Goal: Task Accomplishment & Management: Complete application form

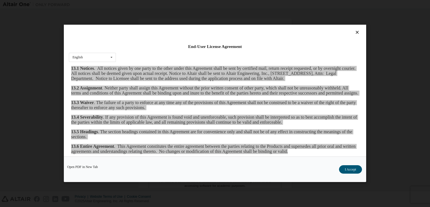
scroll to position [8, 0]
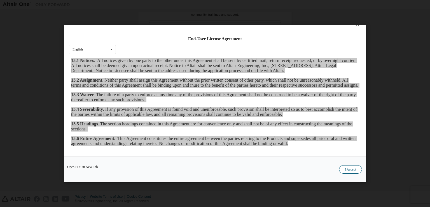
click at [351, 171] on button "I Accept" at bounding box center [350, 169] width 23 height 8
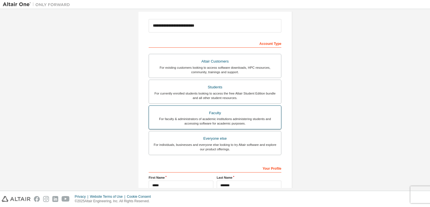
scroll to position [64, 0]
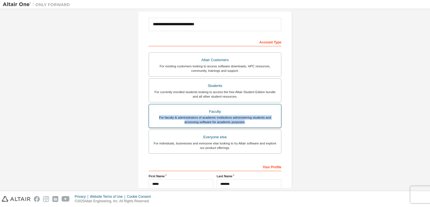
drag, startPoint x: 158, startPoint y: 116, endPoint x: 243, endPoint y: 122, distance: 85.4
click at [243, 122] on div "For faculty & administrators of academic institutions administering students an…" at bounding box center [215, 119] width 126 height 9
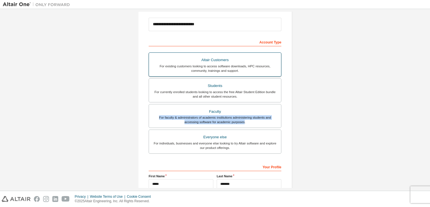
copy div "For faculty & administrators of academic institutions administering students an…"
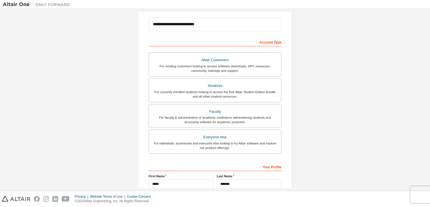
click at [291, 108] on div "**********" at bounding box center [215, 96] width 154 height 283
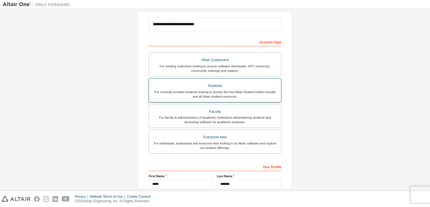
click at [267, 90] on div "For currently enrolled students looking to access the free Altair Student Editi…" at bounding box center [215, 94] width 126 height 9
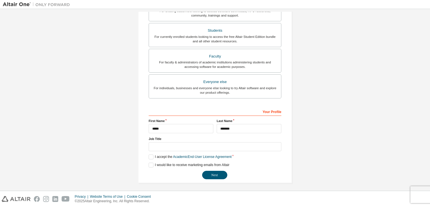
scroll to position [120, 0]
click at [213, 175] on button "Next" at bounding box center [214, 174] width 25 height 8
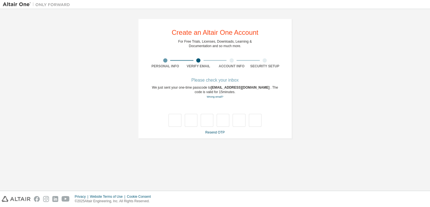
scroll to position [0, 0]
type input "*"
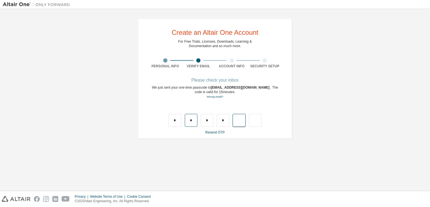
type input "*"
